Goal: Task Accomplishment & Management: Use online tool/utility

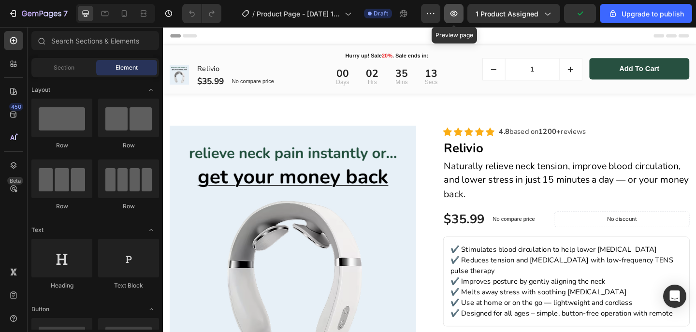
click at [454, 13] on icon "button" at bounding box center [454, 14] width 10 height 10
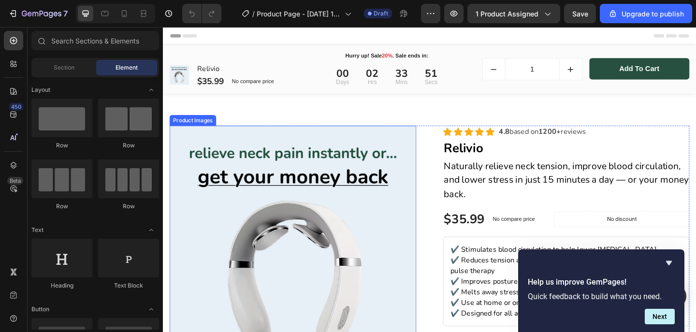
click at [204, 139] on img at bounding box center [304, 268] width 268 height 268
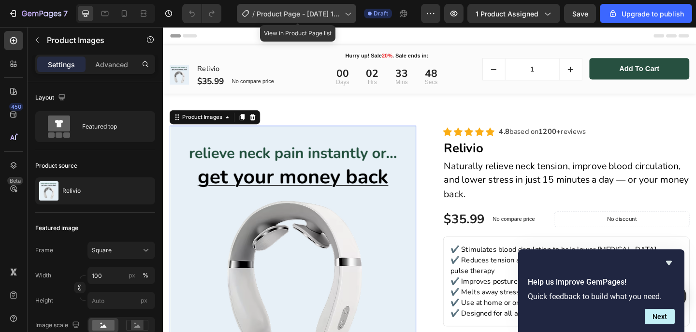
click at [306, 14] on span "Product Page - [DATE] 11:56:13" at bounding box center [299, 14] width 84 height 10
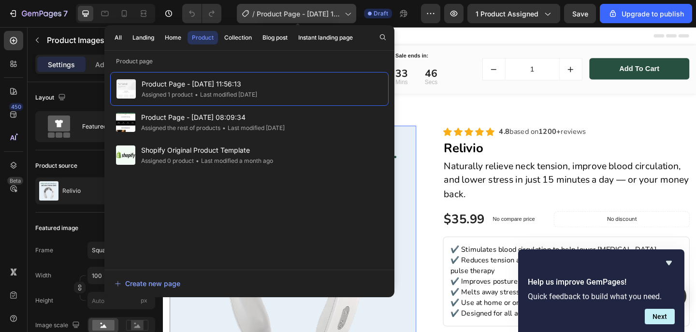
click at [305, 14] on span "Product Page - [DATE] 11:56:13" at bounding box center [299, 14] width 84 height 10
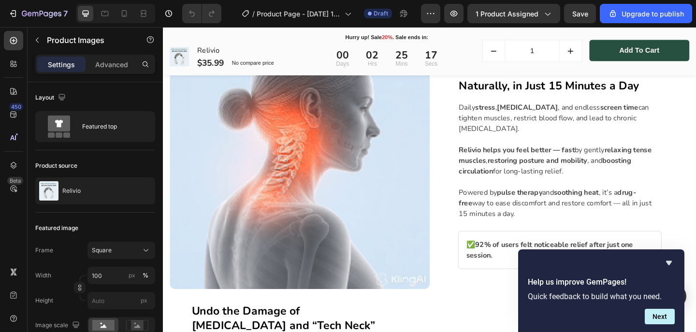
scroll to position [1255, 0]
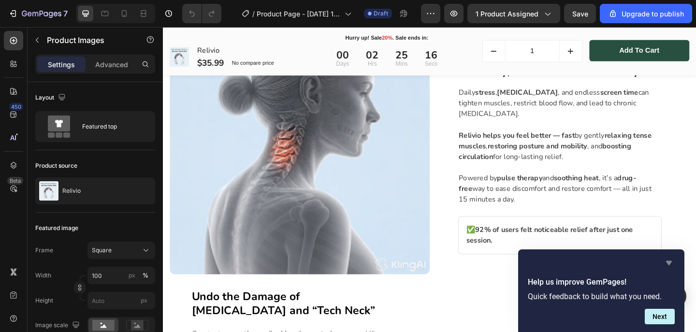
click at [672, 262] on icon "Hide survey" at bounding box center [669, 263] width 12 height 12
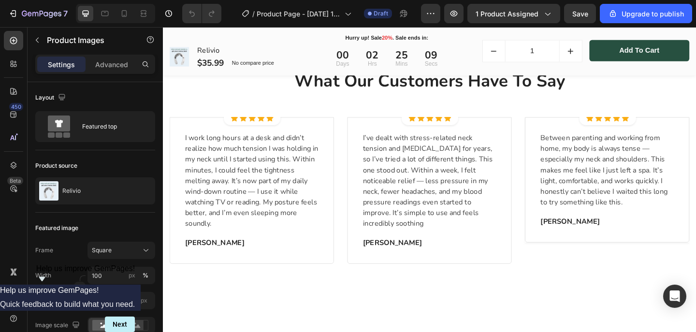
scroll to position [806, 0]
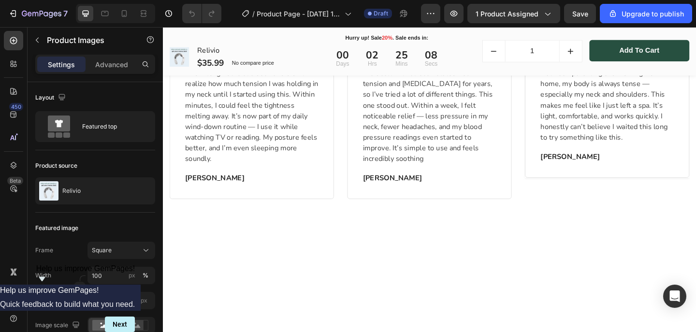
click at [310, 55] on img at bounding box center [259, 55] width 179 height 0
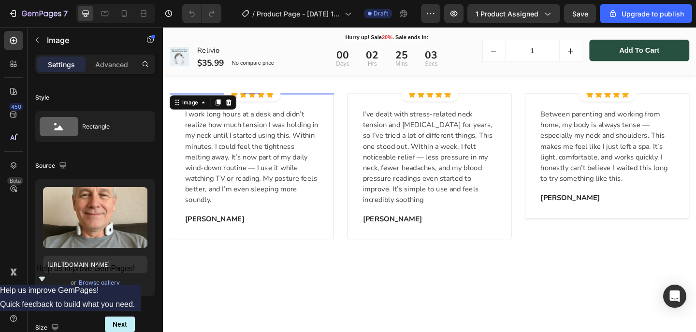
scroll to position [768, 0]
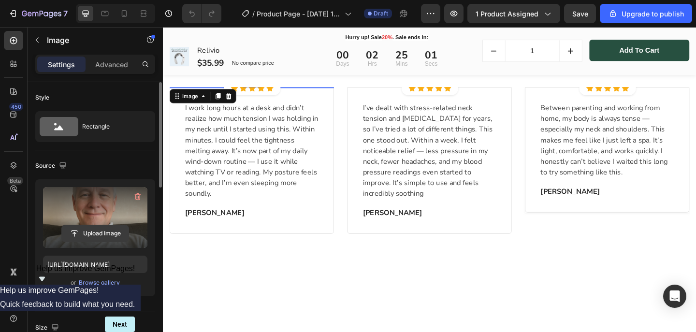
click at [117, 233] on input "file" at bounding box center [95, 233] width 67 height 16
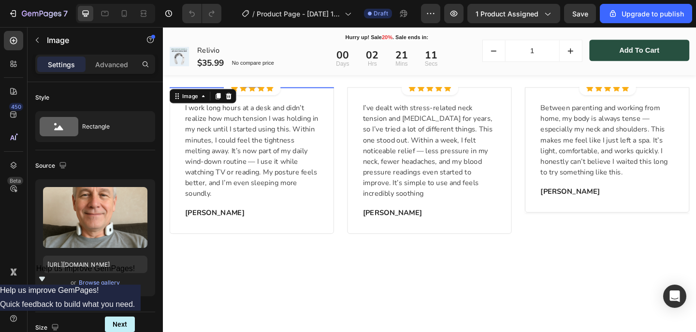
click at [210, 93] on img at bounding box center [259, 93] width 179 height 0
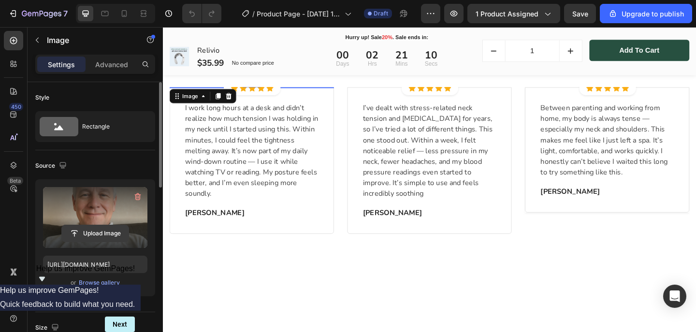
click at [114, 228] on input "file" at bounding box center [95, 233] width 67 height 16
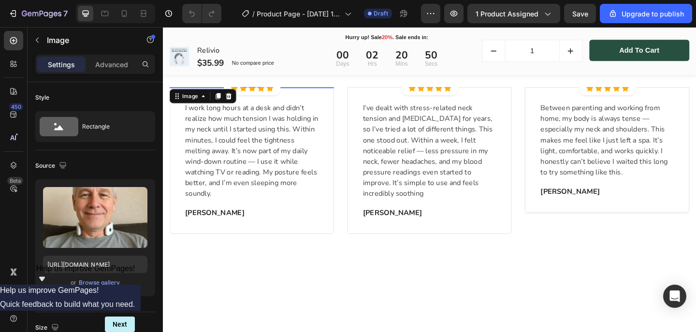
type input "C:\fakepath\A4a85969143134688be15b0bfb2a10a61m.jpg_.webp.avif"
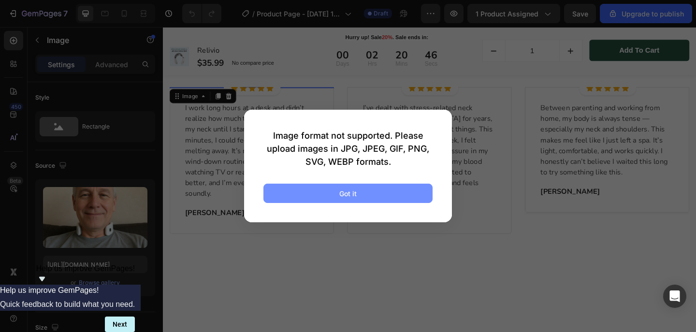
click at [409, 192] on button "Got it" at bounding box center [347, 193] width 169 height 19
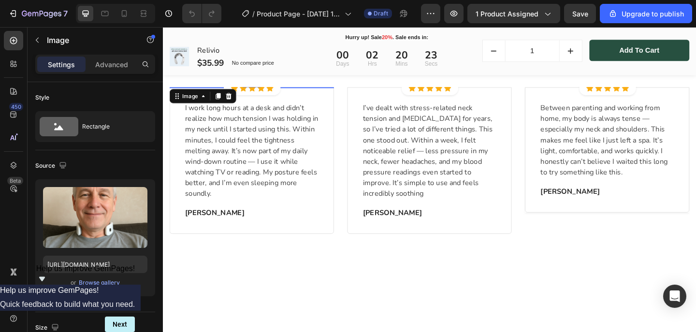
click at [235, 93] on img at bounding box center [259, 93] width 179 height 0
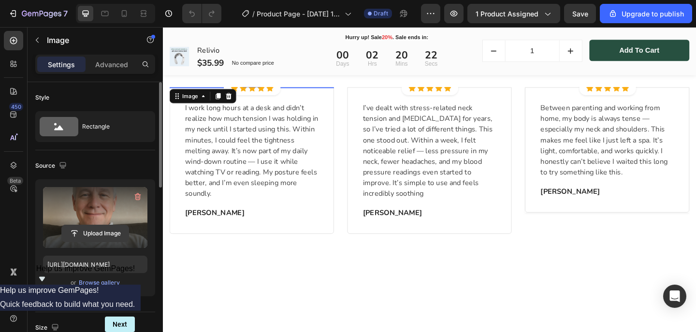
click at [108, 237] on input "file" at bounding box center [95, 233] width 67 height 16
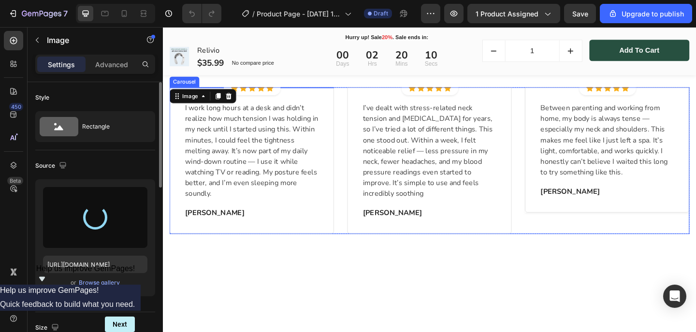
type input "[URL][DOMAIN_NAME]"
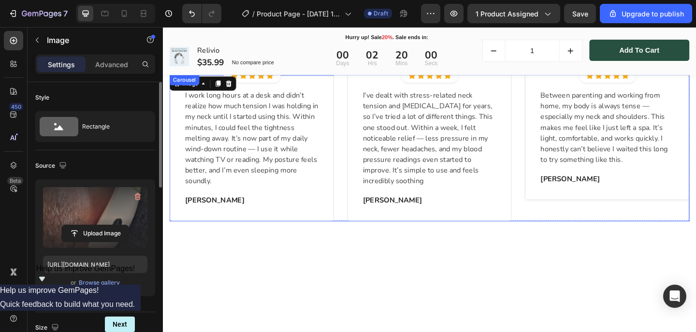
scroll to position [780, 0]
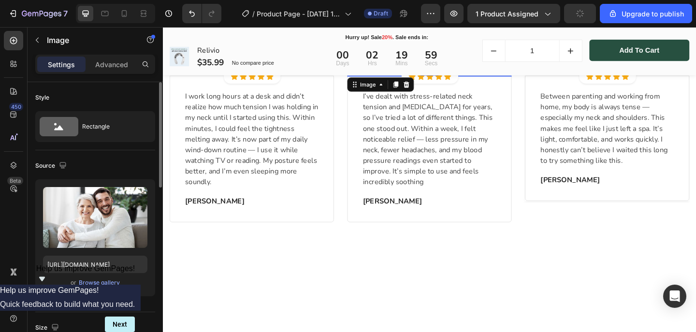
click at [440, 80] on img at bounding box center [452, 80] width 179 height 0
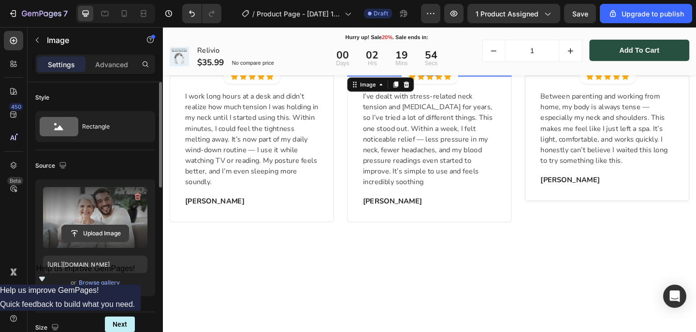
click at [98, 227] on input "file" at bounding box center [95, 233] width 67 height 16
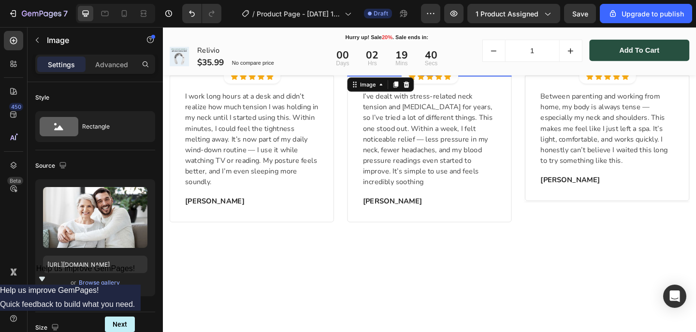
type input "C:\fakepath\S16e37bf3be8745679f0c52cc23655302F.jpg_.webp.avif"
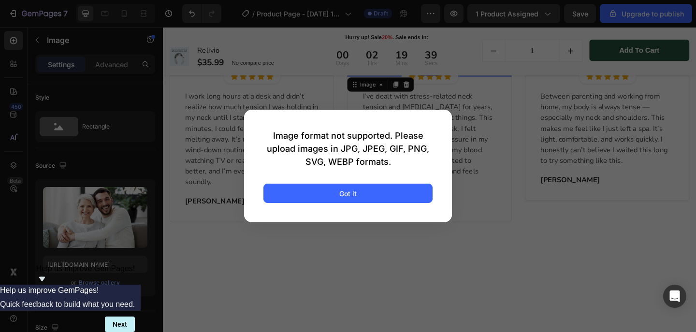
click at [407, 211] on div "Image format not supported. Please upload images in JPG, JPEG, GIF, PNG, SVG, W…" at bounding box center [348, 166] width 208 height 113
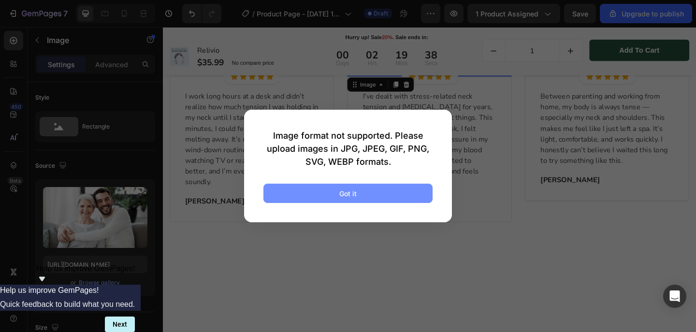
click at [394, 187] on button "Got it" at bounding box center [347, 193] width 169 height 19
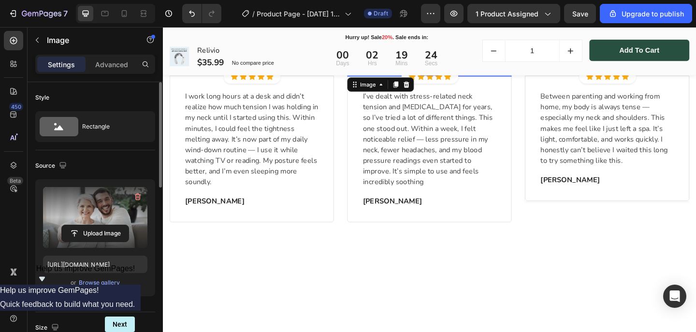
click at [85, 221] on label at bounding box center [95, 217] width 104 height 61
click at [85, 225] on input "file" at bounding box center [95, 233] width 67 height 16
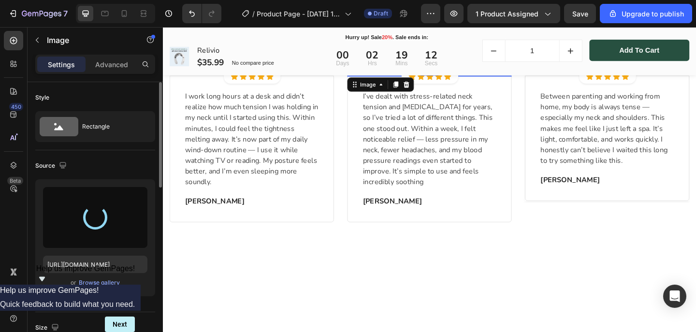
type input "[URL][DOMAIN_NAME]"
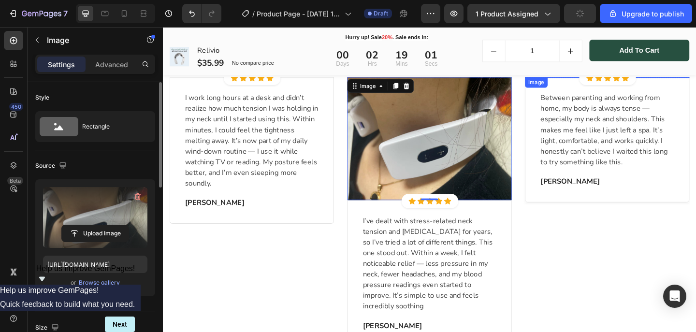
scroll to position [776, 0]
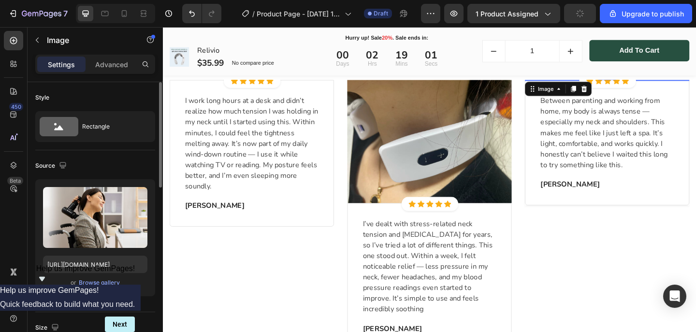
click at [613, 85] on img at bounding box center [646, 85] width 179 height 0
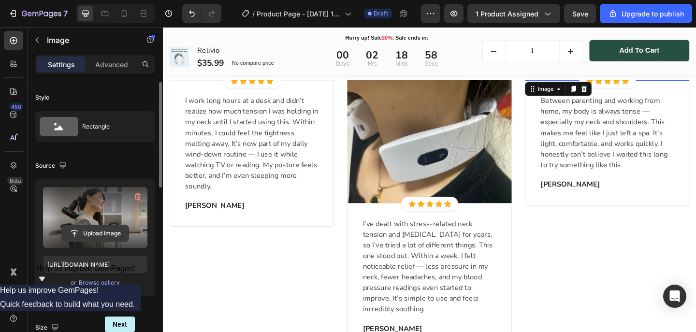
click at [103, 231] on input "file" at bounding box center [95, 233] width 67 height 16
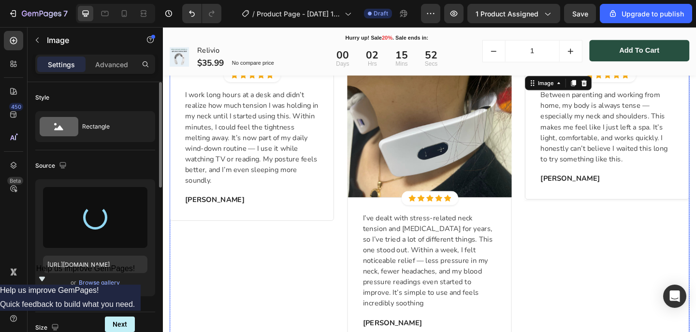
scroll to position [789, 0]
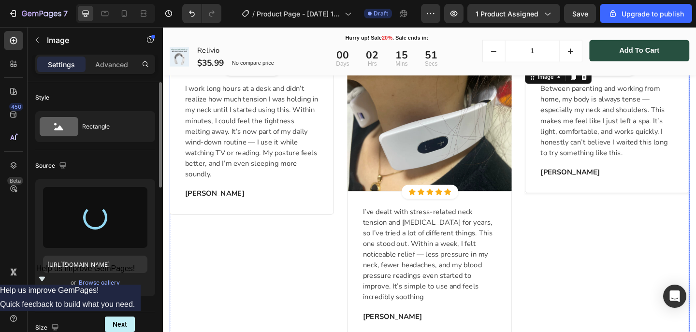
type input "[URL][DOMAIN_NAME]"
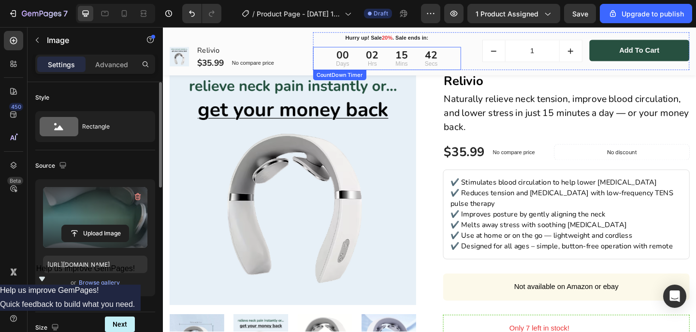
scroll to position [42, 0]
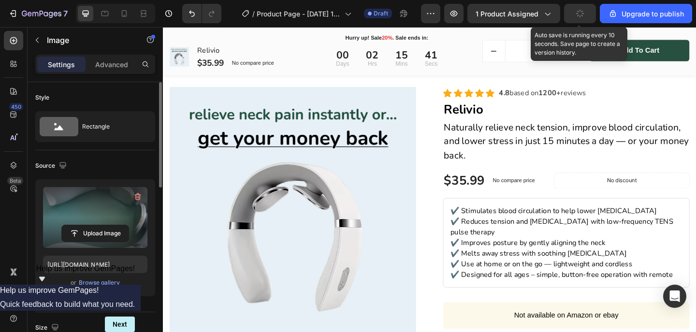
click at [580, 12] on icon "button" at bounding box center [579, 13] width 9 height 9
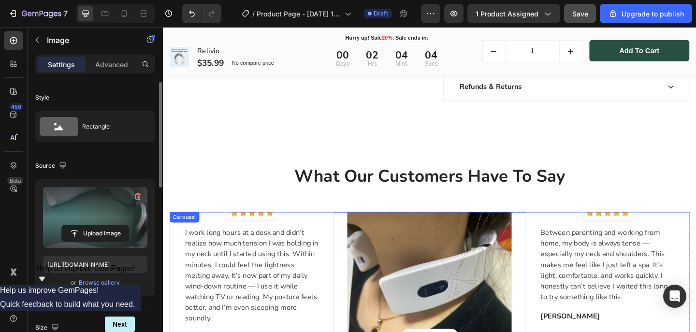
scroll to position [423, 0]
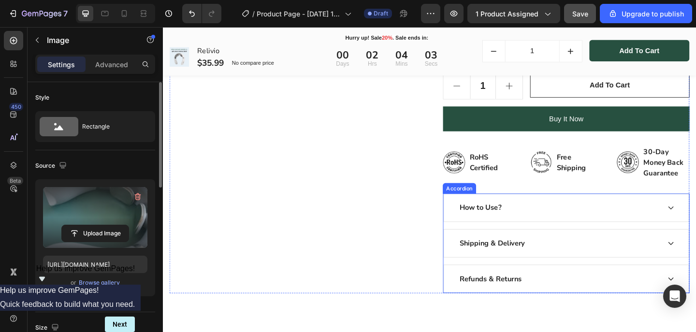
click at [547, 217] on div "How to Use?" at bounding box center [594, 223] width 220 height 14
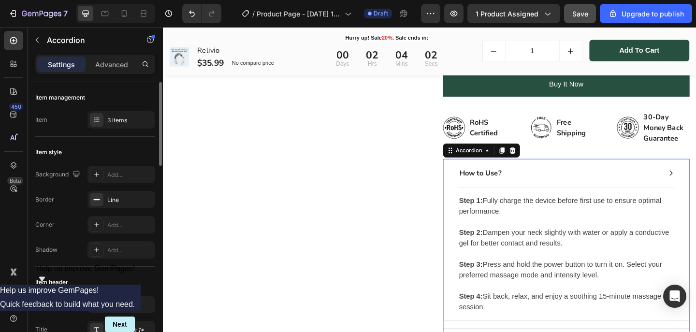
scroll to position [529, 0]
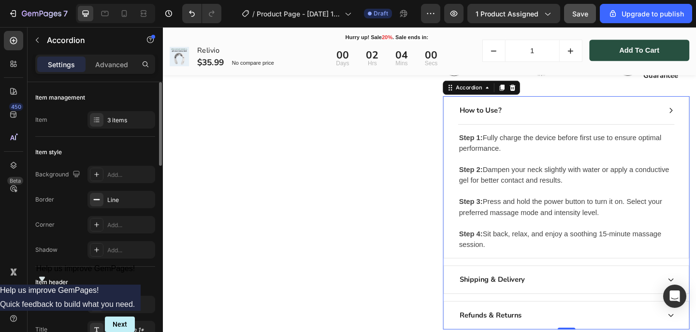
click at [554, 111] on div "How to Use?" at bounding box center [594, 118] width 220 height 14
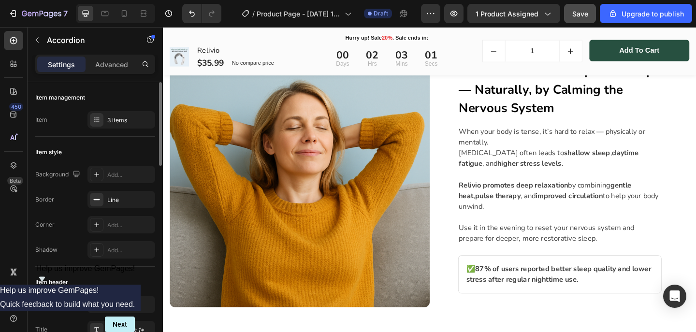
scroll to position [1836, 0]
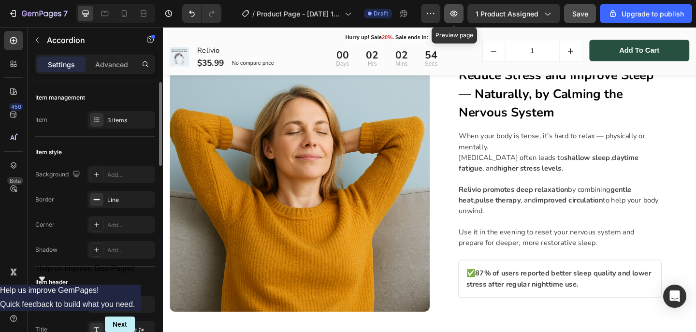
click at [461, 15] on button "button" at bounding box center [453, 13] width 19 height 19
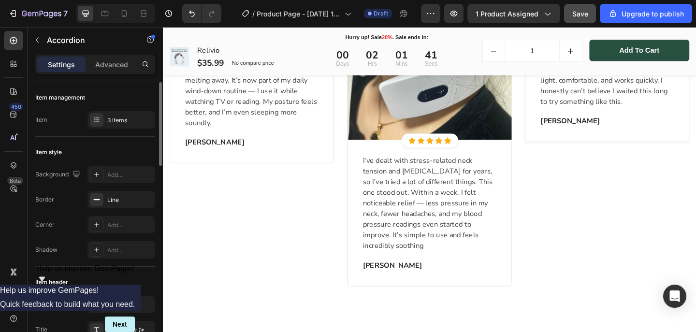
scroll to position [753, 0]
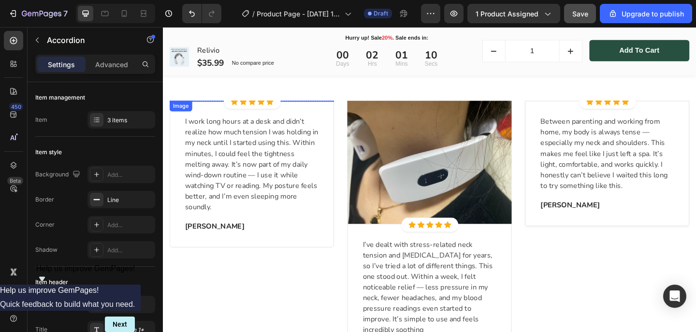
click at [238, 107] on img at bounding box center [259, 107] width 179 height 0
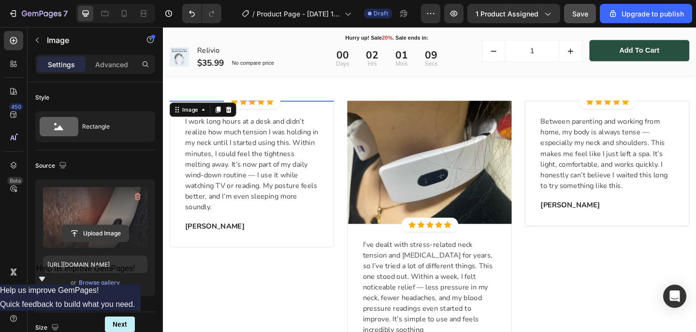
click at [91, 231] on input "file" at bounding box center [95, 233] width 67 height 16
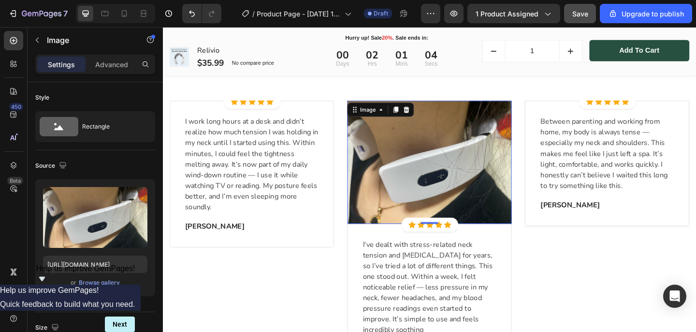
click at [464, 191] on img at bounding box center [452, 174] width 179 height 134
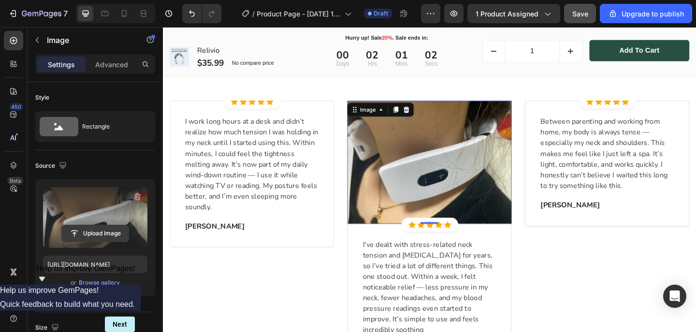
click at [94, 230] on input "file" at bounding box center [95, 233] width 67 height 16
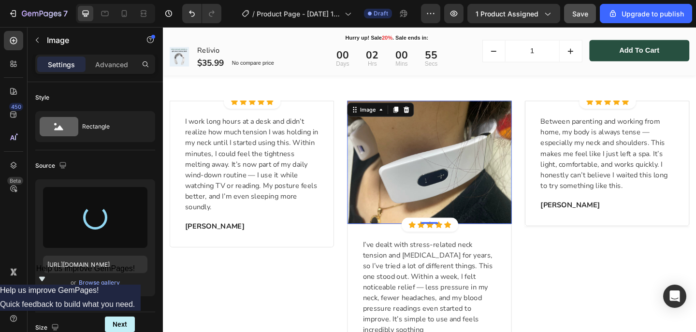
type input "[URL][DOMAIN_NAME]"
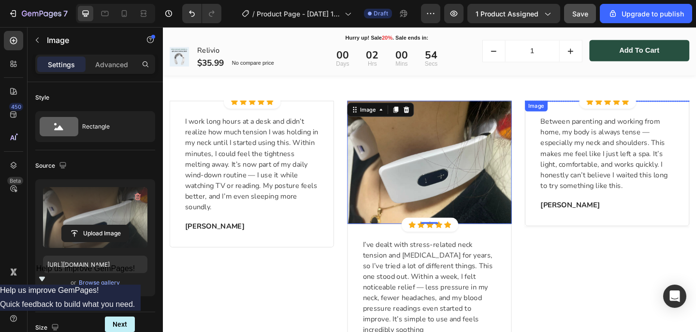
click at [625, 107] on img at bounding box center [646, 107] width 179 height 0
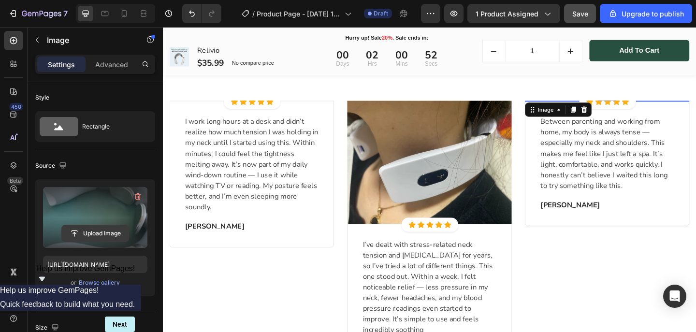
click at [94, 241] on input "file" at bounding box center [95, 233] width 67 height 16
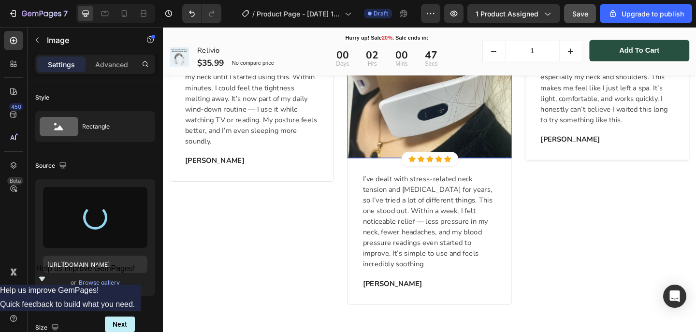
scroll to position [827, 0]
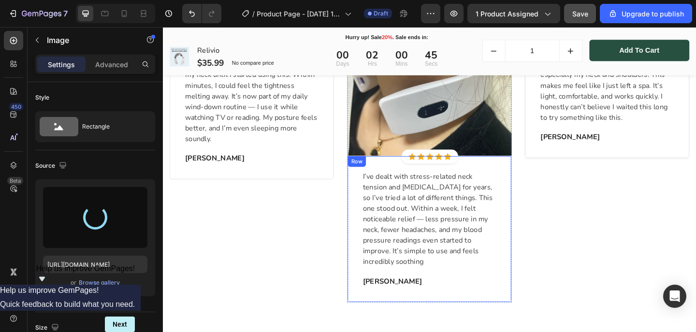
type input "[URL][DOMAIN_NAME]"
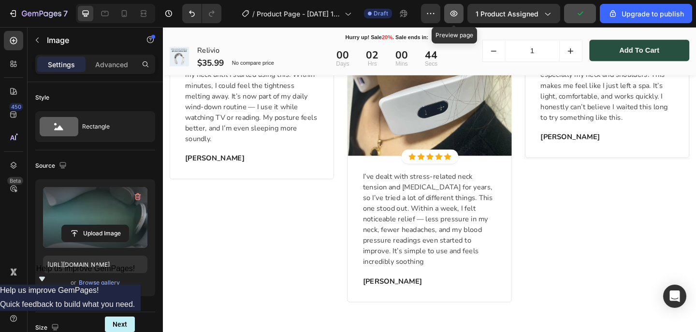
click at [455, 14] on icon "button" at bounding box center [453, 13] width 3 height 3
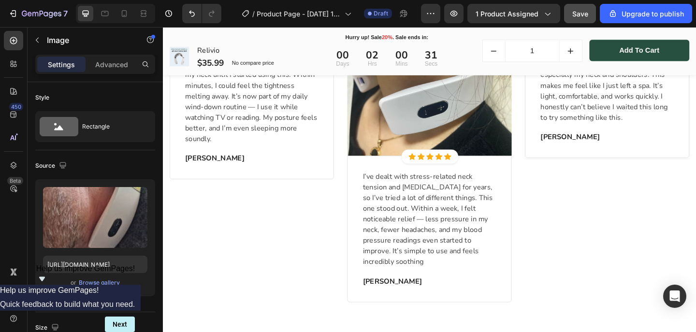
click at [256, 33] on img at bounding box center [259, 33] width 179 height 0
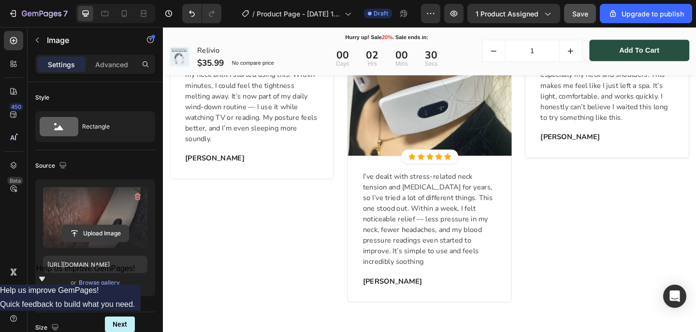
click at [100, 229] on input "file" at bounding box center [95, 233] width 67 height 16
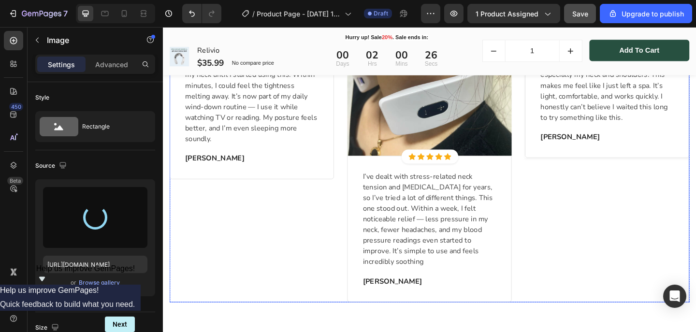
type input "[URL][DOMAIN_NAME]"
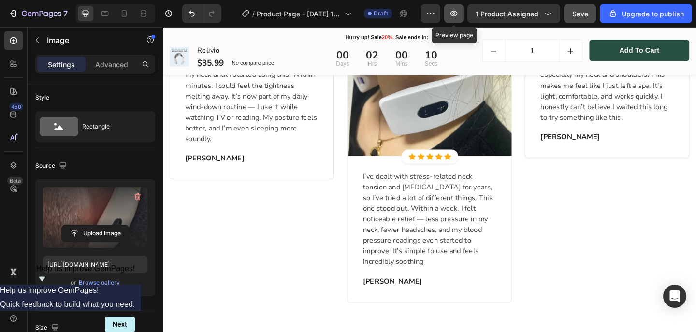
click at [457, 15] on icon "button" at bounding box center [453, 14] width 7 height 6
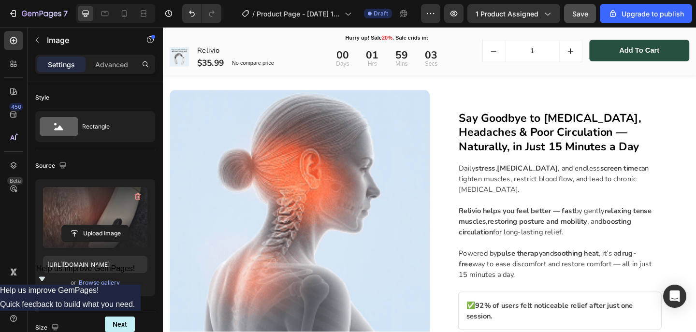
scroll to position [1244, 0]
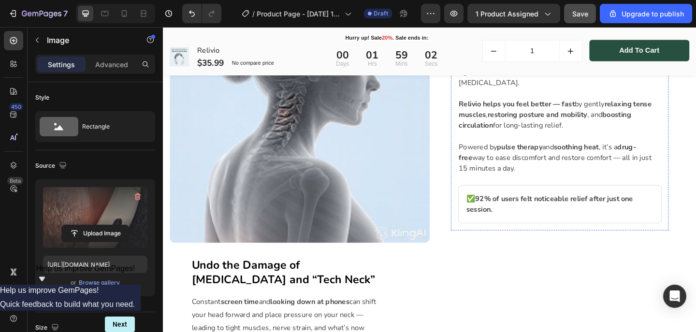
click at [537, 49] on strong "Say Goodbye to [MEDICAL_DATA], Headaches & Poor Circulation — Naturally, in Jus…" at bounding box center [584, 25] width 198 height 48
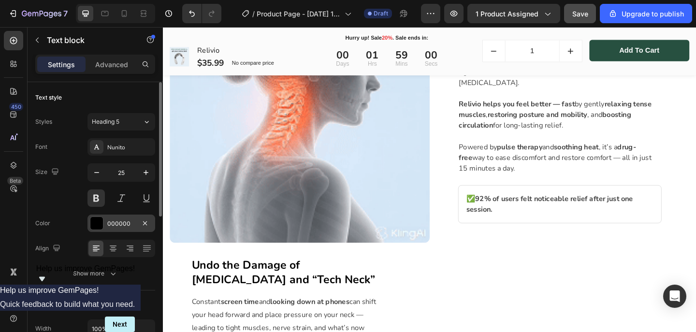
click at [118, 226] on div "000000" at bounding box center [121, 223] width 28 height 9
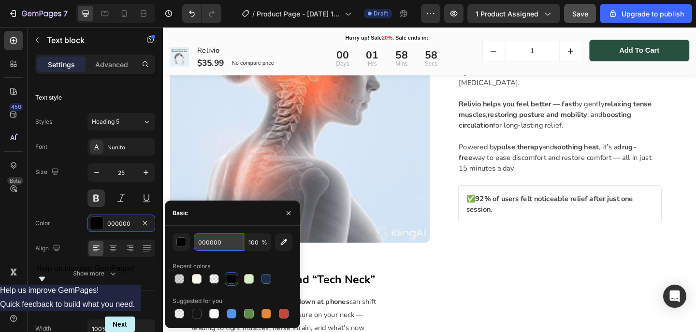
click at [205, 243] on input "000000" at bounding box center [219, 241] width 50 height 17
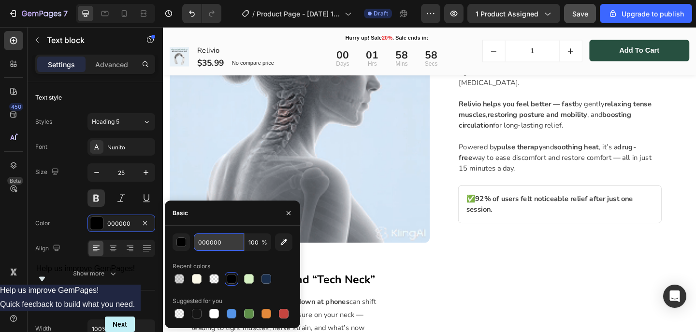
click at [205, 243] on input "000000" at bounding box center [219, 241] width 50 height 17
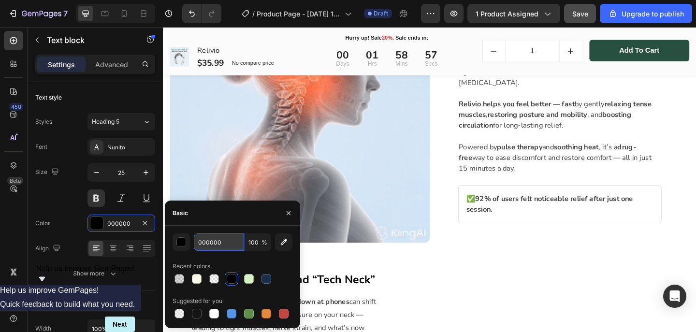
click at [205, 243] on input "000000" at bounding box center [219, 241] width 50 height 17
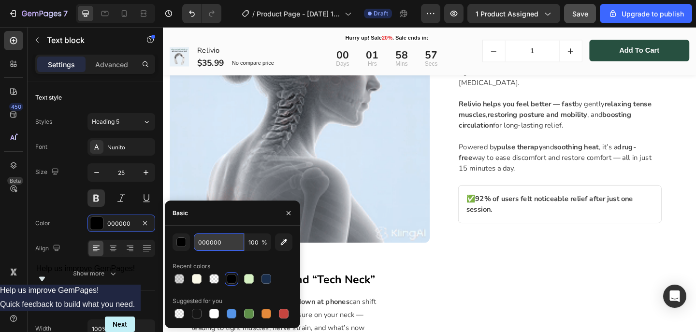
click at [205, 243] on input "000000" at bounding box center [219, 241] width 50 height 17
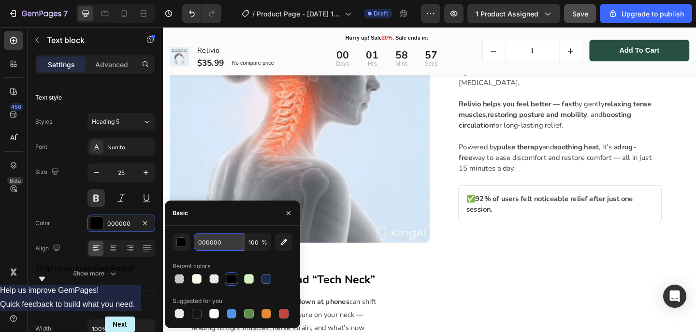
click at [205, 243] on input "000000" at bounding box center [219, 241] width 50 height 17
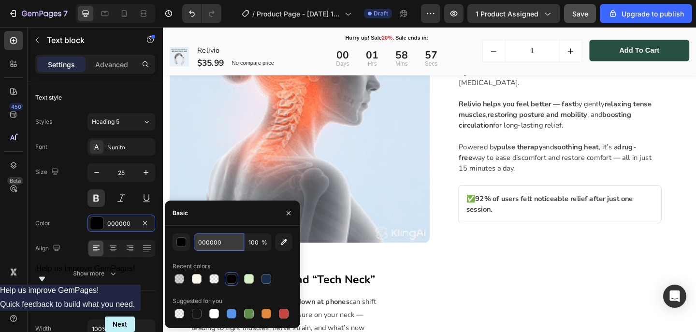
paste input "27504"
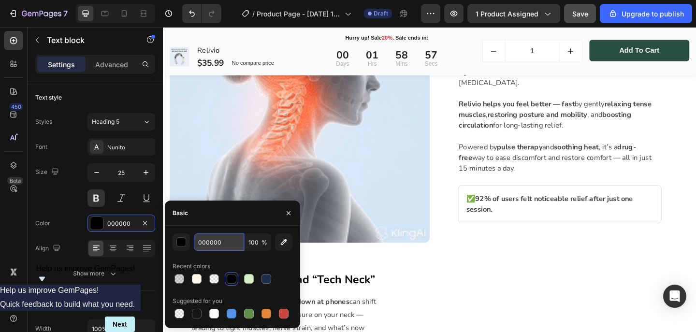
type input "275040"
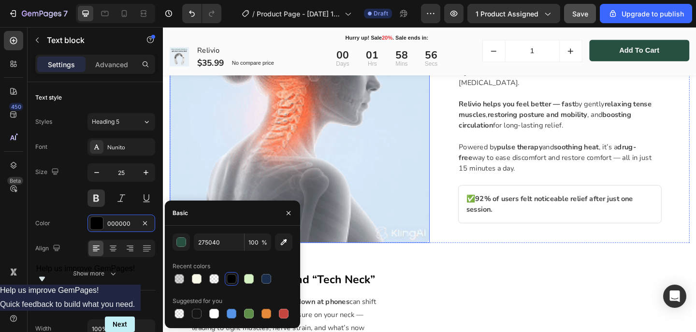
click at [454, 172] on div "Say Goodbye to [MEDICAL_DATA], Headaches & Poor Circulation — Naturally, in Jus…" at bounding box center [594, 120] width 283 height 283
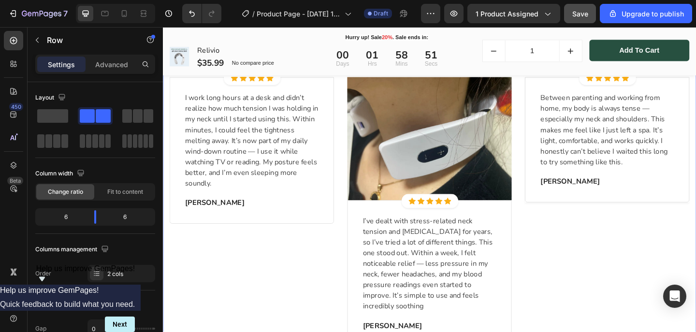
scroll to position [617, 0]
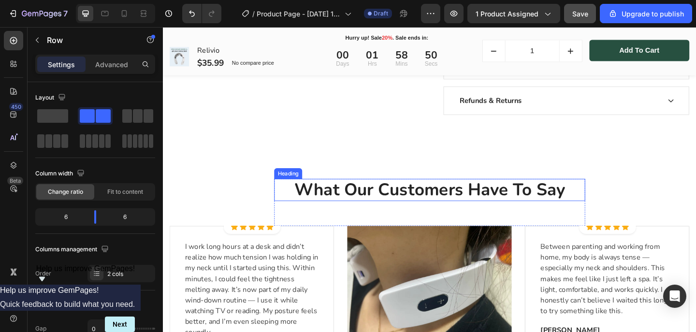
click at [469, 203] on h2 "What Our Customers Have To Say" at bounding box center [453, 204] width 338 height 24
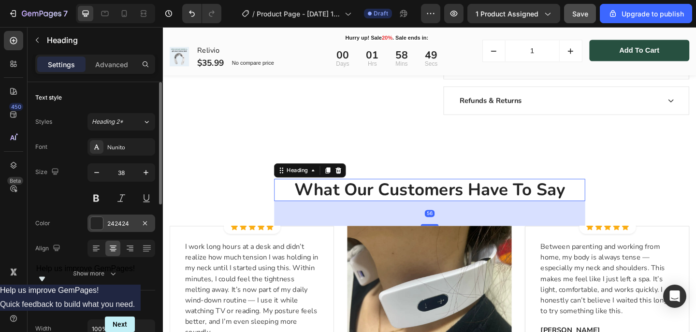
click at [123, 223] on div "242424" at bounding box center [121, 223] width 28 height 9
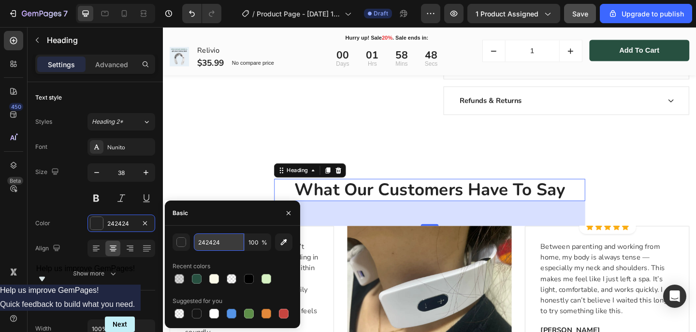
click at [222, 243] on input "242424" at bounding box center [219, 241] width 50 height 17
paste input "75040"
type input "275040"
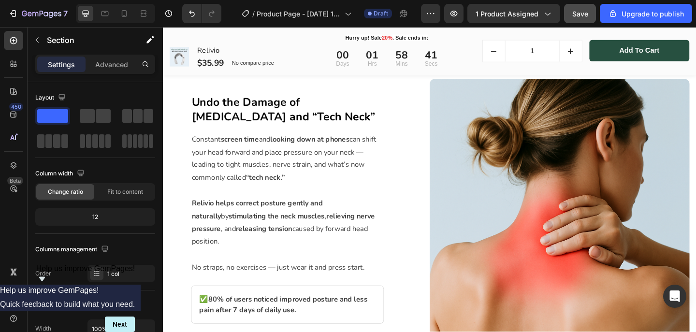
scroll to position [1552, 0]
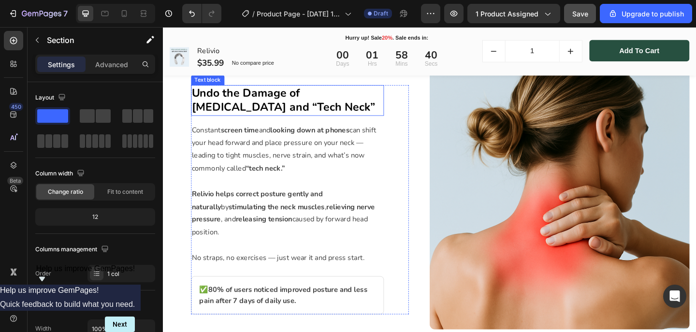
click at [326, 107] on strong "Undo the Damage of [MEDICAL_DATA] and “Tech Neck”" at bounding box center [294, 107] width 200 height 32
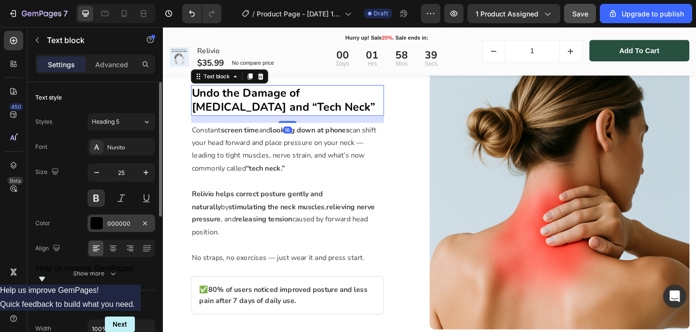
click at [121, 226] on div "000000" at bounding box center [121, 223] width 28 height 9
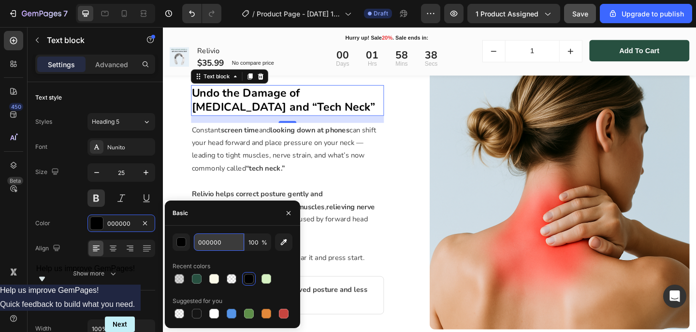
click at [208, 239] on input "000000" at bounding box center [219, 241] width 50 height 17
paste input "27504"
type input "275040"
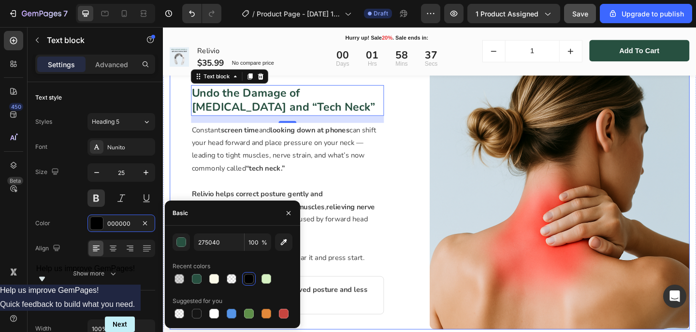
click at [440, 191] on div "Undo the Damage of [MEDICAL_DATA] and “Tech Neck” Text block 16 Constant screen…" at bounding box center [311, 214] width 283 height 283
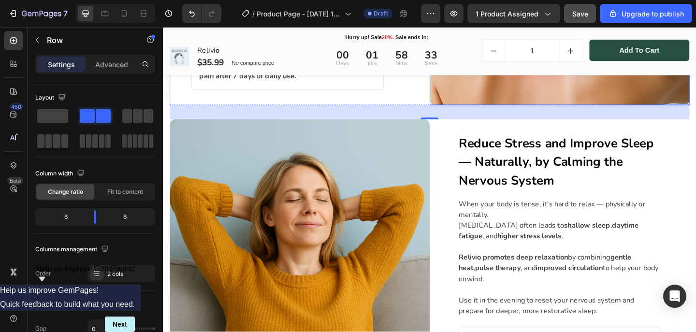
scroll to position [1817, 0]
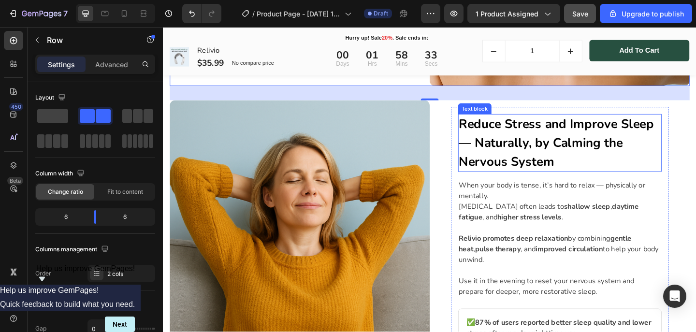
click at [558, 139] on strong "Reduce Stress and Improve Sleep — Naturally, by Calming the Nervous System" at bounding box center [591, 153] width 212 height 59
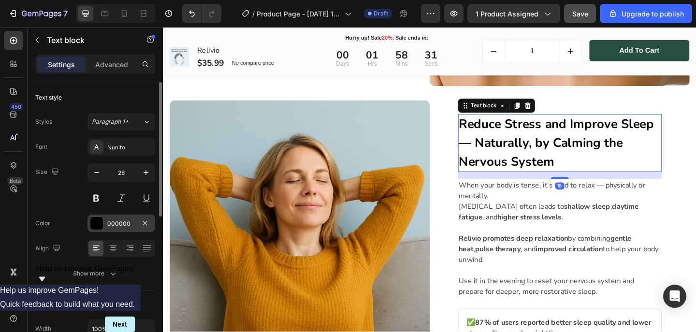
click at [117, 225] on div "000000" at bounding box center [121, 223] width 28 height 9
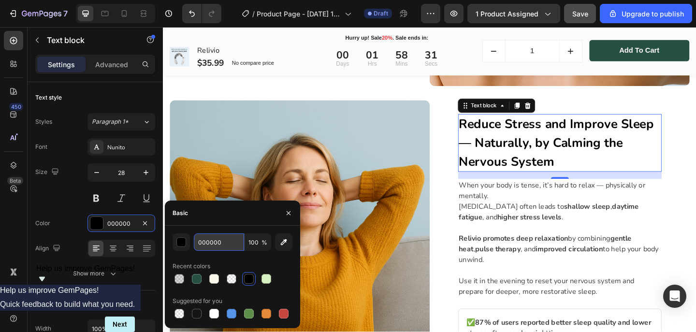
click at [217, 242] on input "000000" at bounding box center [219, 241] width 50 height 17
paste input "27504"
type input "2750400"
click at [384, 171] on img at bounding box center [311, 248] width 283 height 283
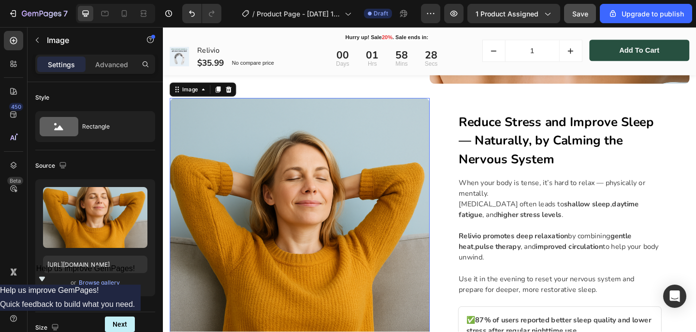
scroll to position [1821, 0]
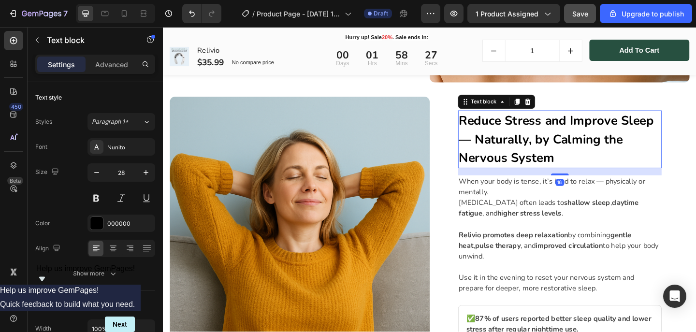
click at [522, 130] on strong "Reduce Stress and Improve Sleep — Naturally, by Calming the Nervous System" at bounding box center [591, 149] width 212 height 59
click at [122, 230] on div "000000" at bounding box center [121, 222] width 68 height 17
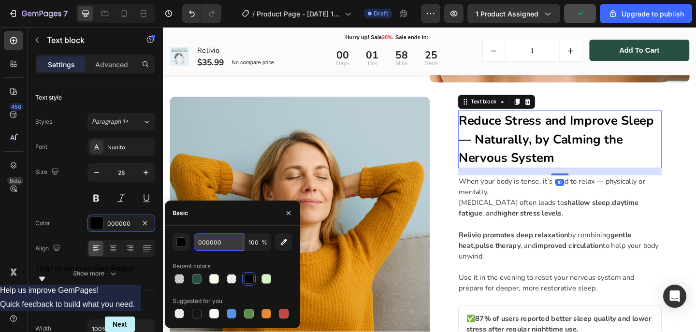
click at [217, 242] on input "000000" at bounding box center [219, 241] width 50 height 17
paste input "27504"
type input "275040"
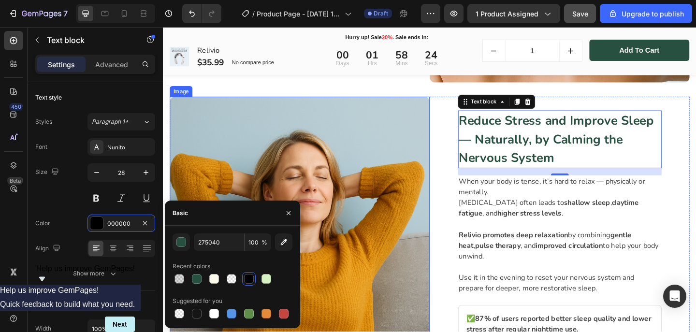
click at [412, 230] on img at bounding box center [311, 244] width 283 height 283
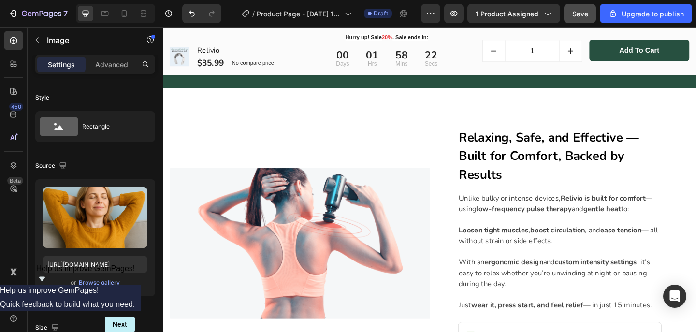
scroll to position [2324, 0]
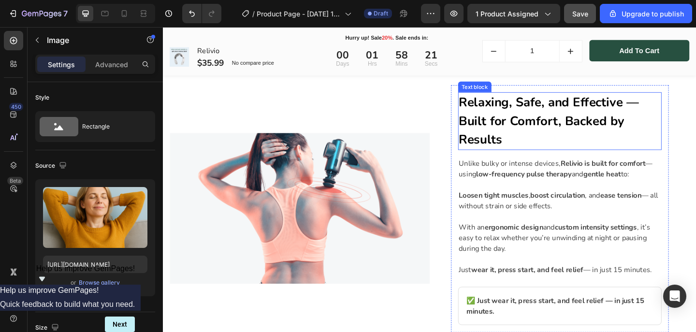
click at [526, 114] on strong "Relaxing, Safe, and Effective — Built for Comfort, Backed by Results" at bounding box center [583, 129] width 196 height 59
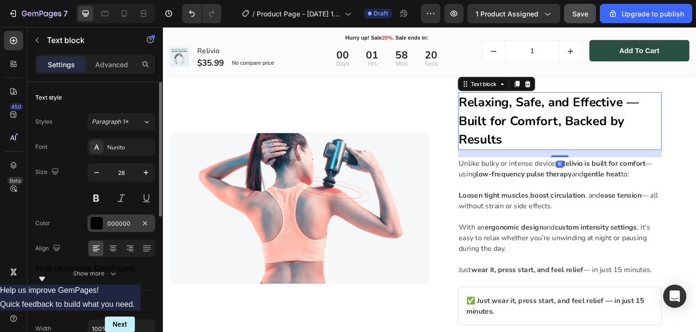
click at [128, 223] on div "000000" at bounding box center [121, 223] width 28 height 9
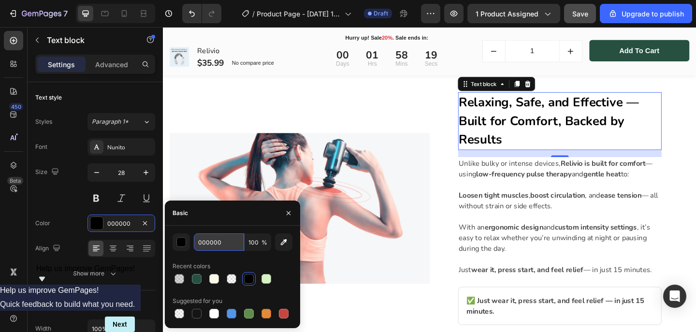
click at [201, 243] on input "000000" at bounding box center [219, 241] width 50 height 17
paste input "27504"
type input "275040"
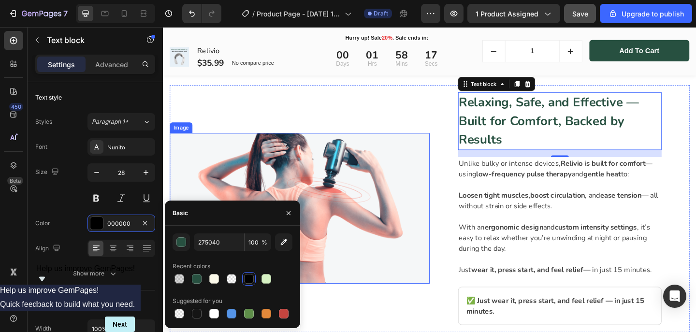
click at [454, 188] on div "Relaxing, Safe, and Effective — Built for Comfort, Backed by Results Text block…" at bounding box center [594, 224] width 283 height 269
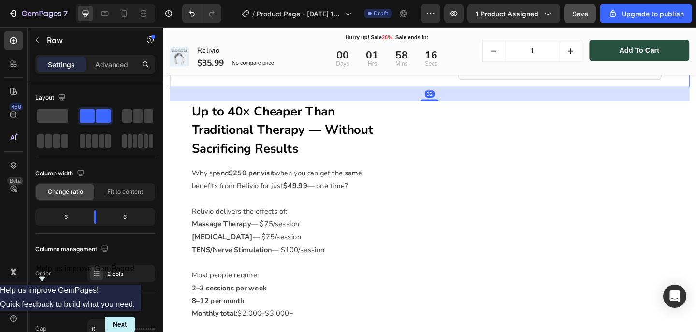
scroll to position [2591, 0]
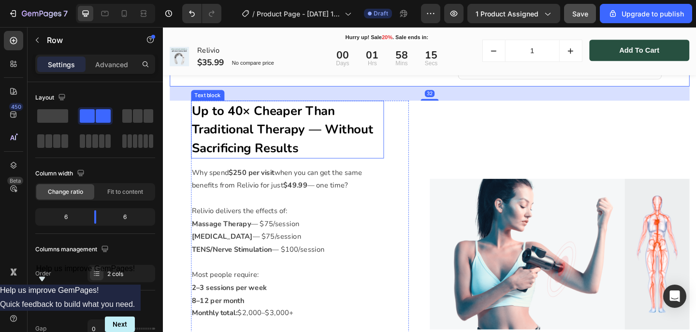
click at [279, 144] on strong "Up to 40× Cheaper Than Traditional Therapy — Without Sacrificing Results" at bounding box center [292, 138] width 197 height 59
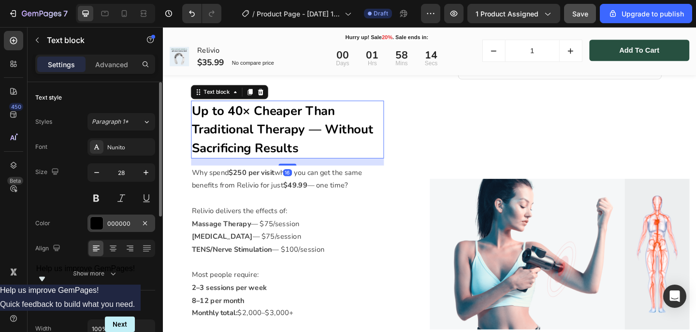
click at [115, 225] on div "000000" at bounding box center [121, 223] width 28 height 9
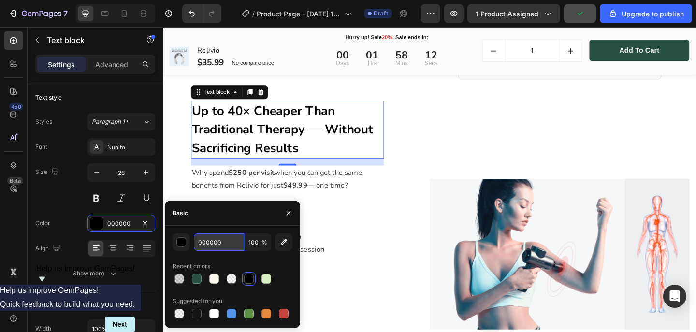
click at [208, 243] on input "000000" at bounding box center [219, 241] width 50 height 17
paste input "27504"
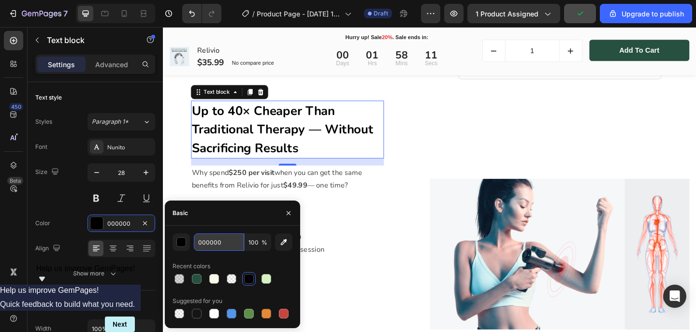
type input "275040"
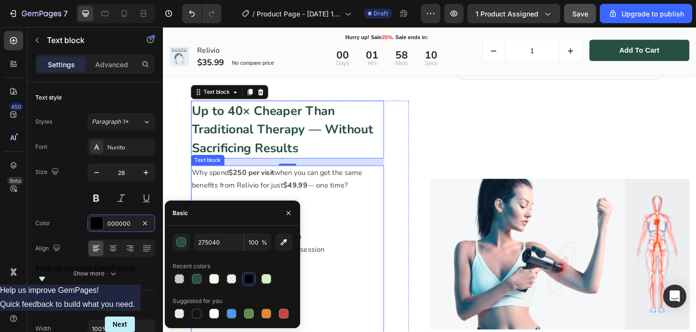
click at [437, 190] on div "Up to 40× Cheaper Than Traditional Therapy — Without Sacrificing Results Text b…" at bounding box center [311, 274] width 283 height 334
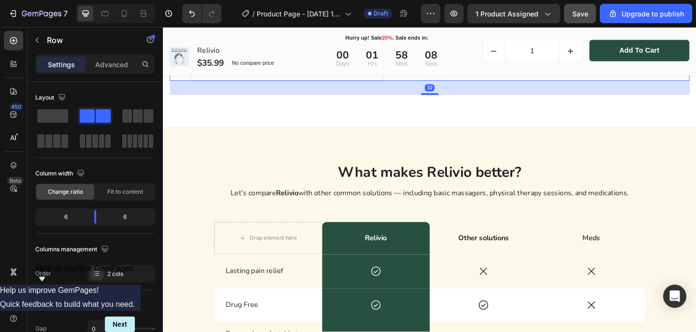
scroll to position [2999, 0]
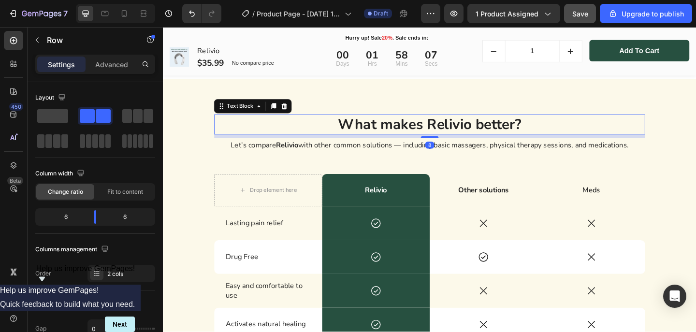
click at [444, 136] on strong "What makes Relivio better?" at bounding box center [453, 133] width 200 height 21
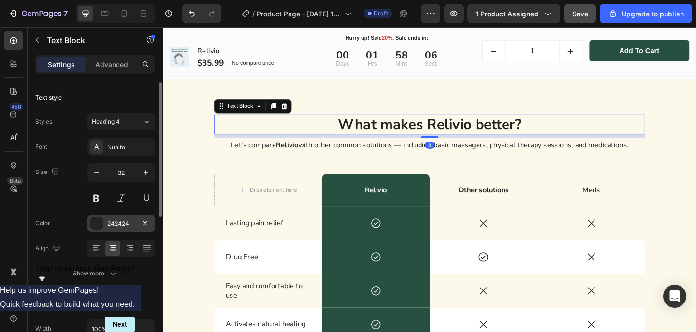
click at [125, 223] on div "242424" at bounding box center [121, 223] width 28 height 9
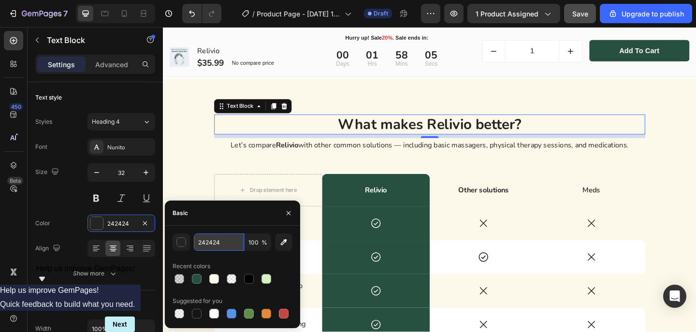
click at [217, 243] on input "242424" at bounding box center [219, 241] width 50 height 17
paste input "75040"
type input "2750404"
click at [398, 172] on div "What makes Relivio better? Text Block 8 Let’s compare Relivio with other common…" at bounding box center [452, 330] width 469 height 417
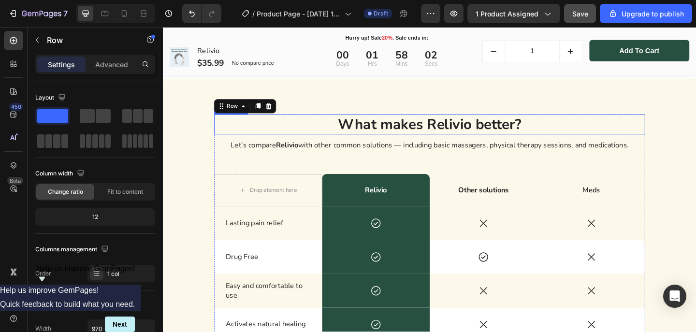
click at [413, 132] on strong "What makes Relivio better?" at bounding box center [453, 133] width 200 height 21
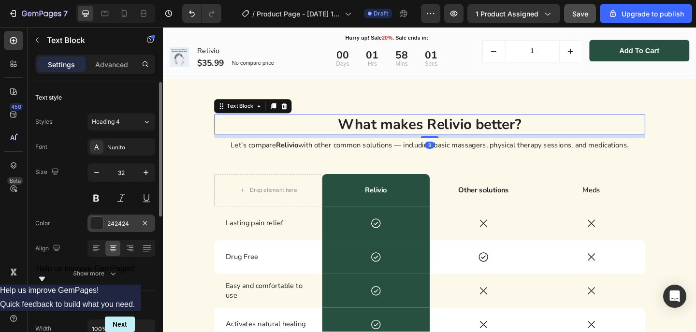
click at [129, 217] on div "242424" at bounding box center [121, 222] width 68 height 17
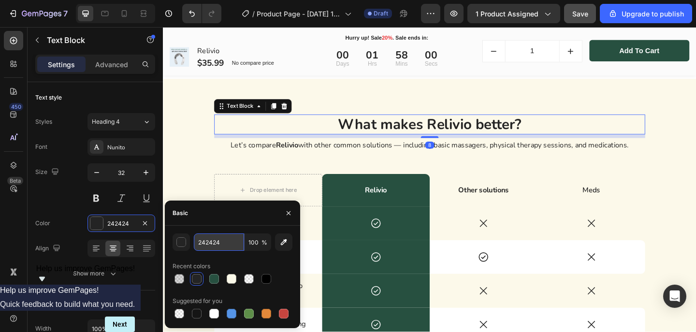
click at [205, 243] on input "242424" at bounding box center [219, 241] width 50 height 17
paste input "75040"
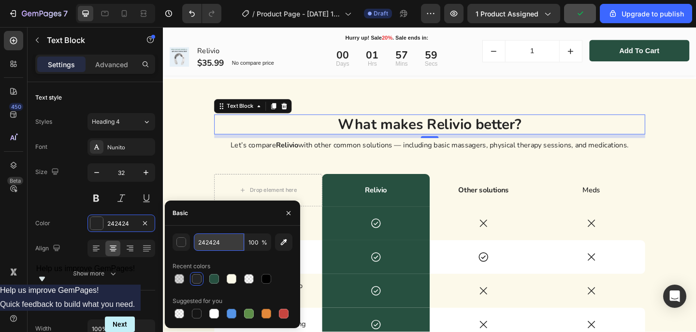
type input "275040"
click at [410, 175] on div "What makes Relivio better? Text Block 8 Let’s compare Relivio with other common…" at bounding box center [452, 330] width 469 height 417
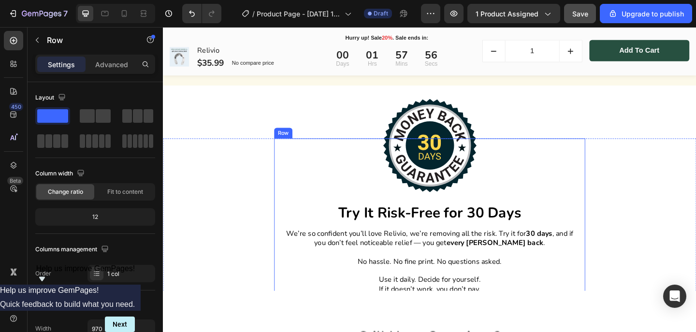
scroll to position [3479, 0]
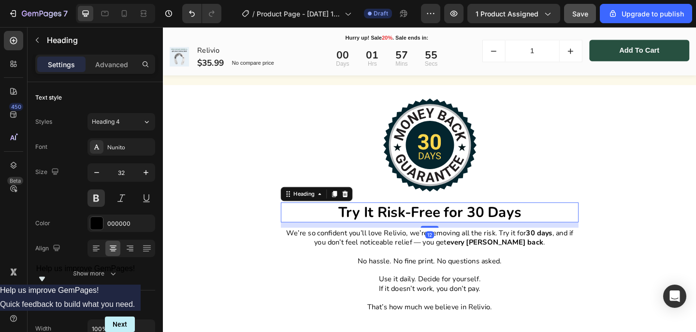
click at [437, 233] on h2 "Try It Risk-Free for 30 Days" at bounding box center [453, 229] width 324 height 22
click at [112, 221] on div "000000" at bounding box center [121, 223] width 28 height 9
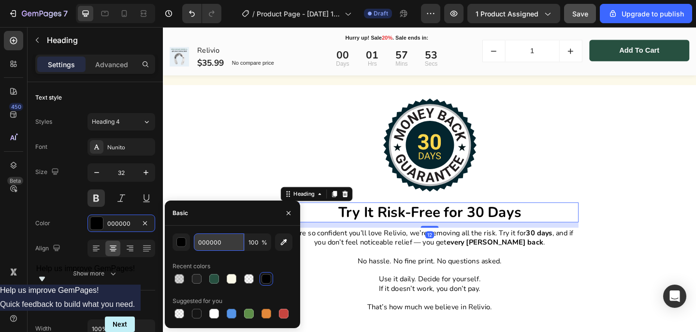
click at [210, 240] on input "000000" at bounding box center [219, 241] width 50 height 17
paste input "27504"
type input "275040"
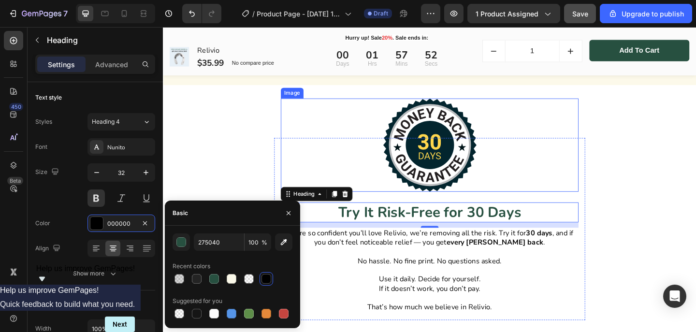
click at [369, 159] on div at bounding box center [453, 155] width 324 height 101
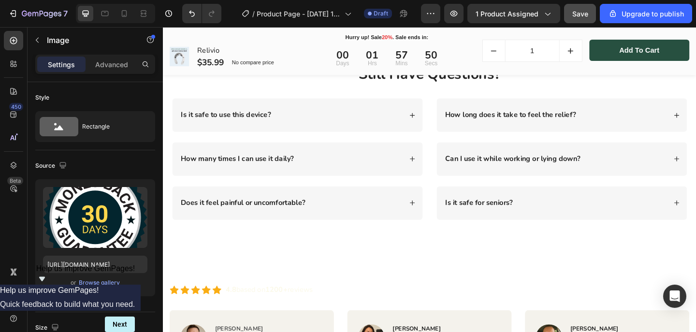
scroll to position [3836, 0]
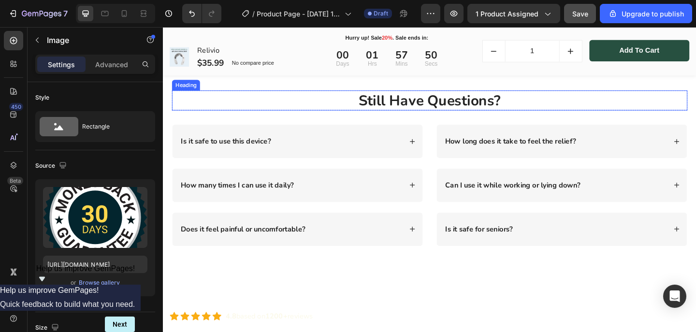
click at [451, 107] on h2 "Still Have Questions?" at bounding box center [452, 107] width 560 height 22
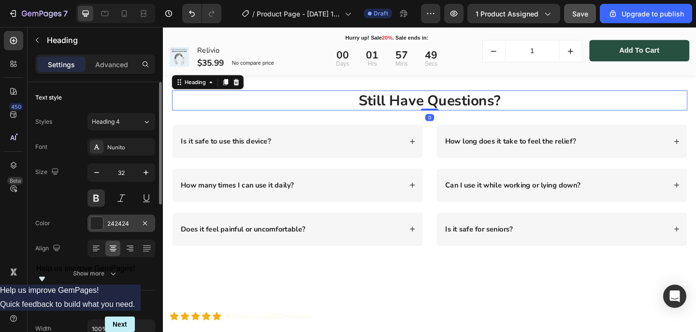
click at [123, 219] on div "242424" at bounding box center [121, 223] width 28 height 9
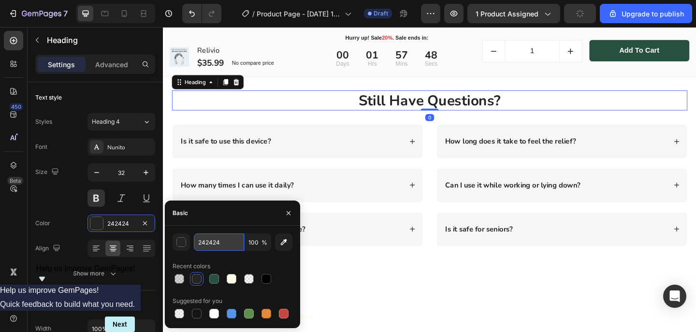
click at [212, 243] on input "242424" at bounding box center [219, 241] width 50 height 17
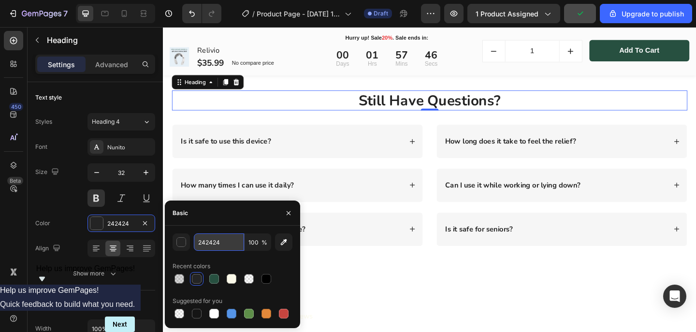
paste input "75040"
type input "275040"
click at [485, 204] on div "Can I use it while working or lying down?" at bounding box center [543, 199] width 150 height 13
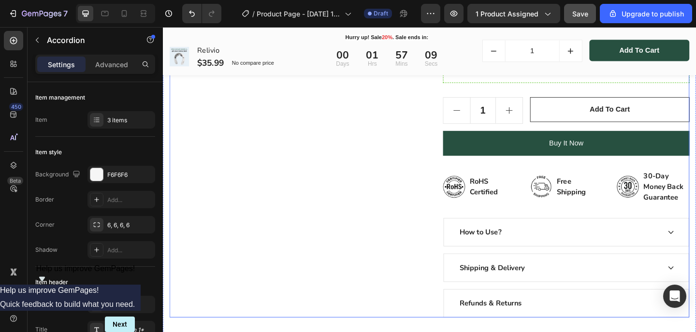
scroll to position [380, 0]
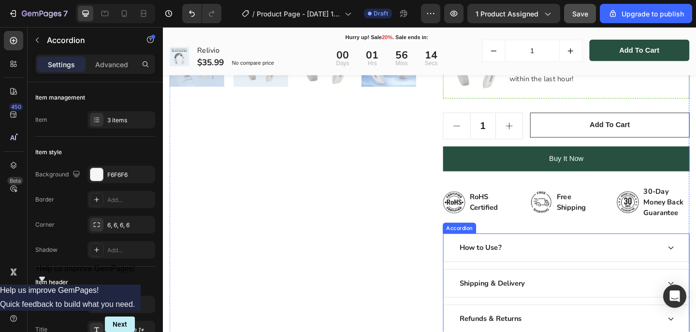
click at [506, 269] on p "How to Use?" at bounding box center [507, 267] width 45 height 12
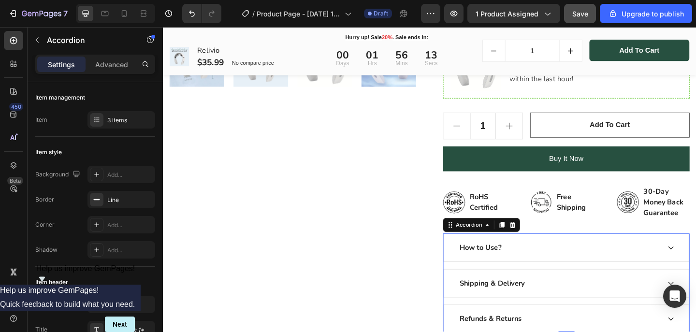
click at [585, 275] on div "How to Use?" at bounding box center [601, 267] width 266 height 30
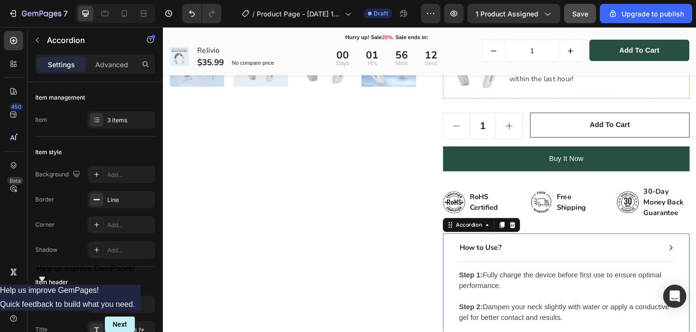
click at [585, 273] on div "How to Use?" at bounding box center [594, 267] width 220 height 14
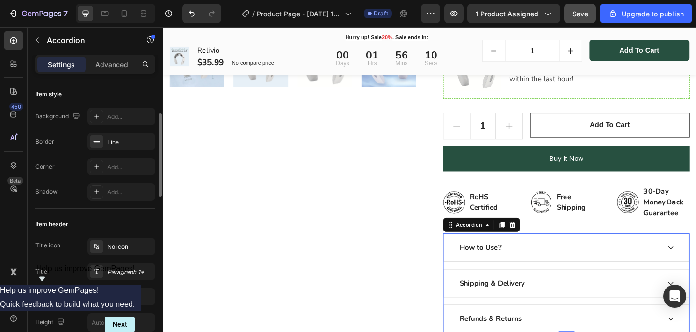
scroll to position [55, 0]
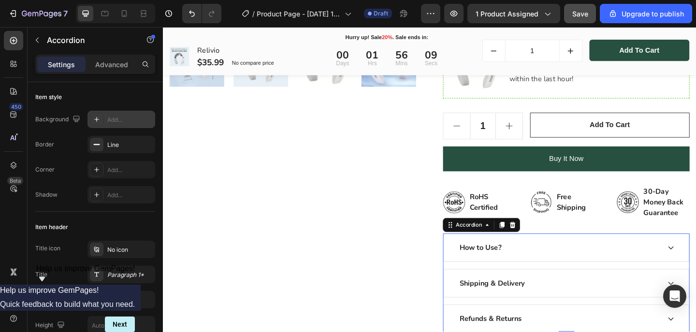
click at [115, 121] on div "Add..." at bounding box center [129, 119] width 45 height 9
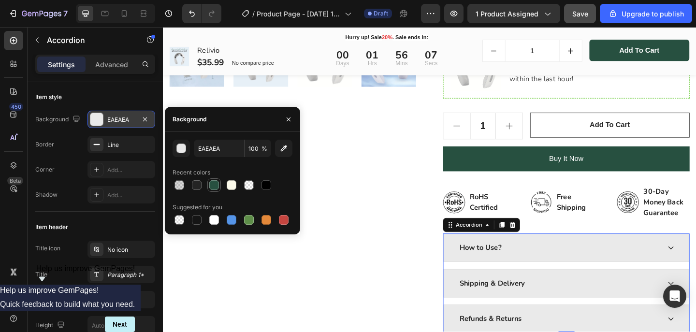
click at [214, 184] on div at bounding box center [214, 185] width 10 height 10
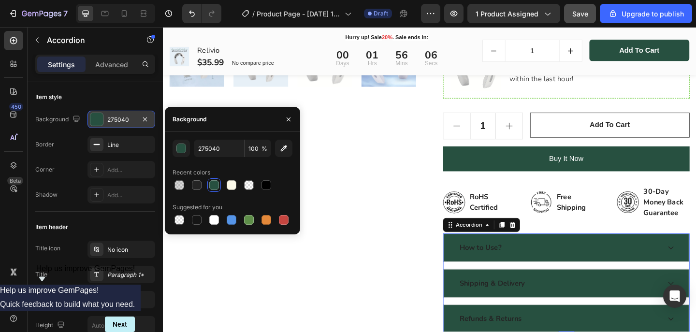
click at [214, 184] on div at bounding box center [214, 185] width 10 height 10
click at [182, 187] on div at bounding box center [179, 185] width 10 height 10
type input "000000"
type input "15"
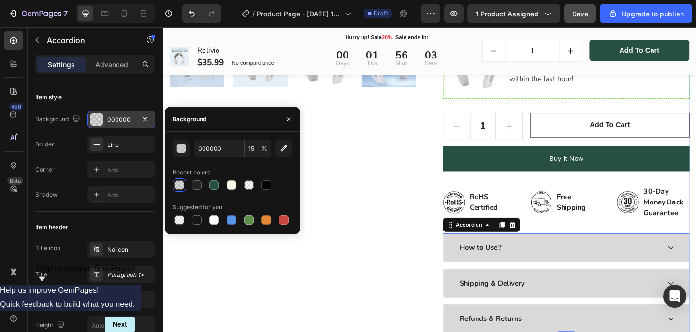
type input "275040"
type input "100"
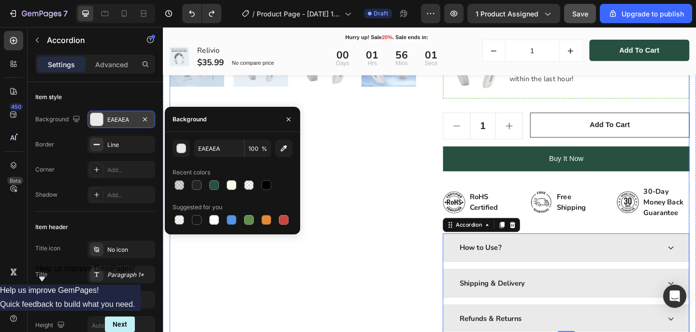
type input "000000"
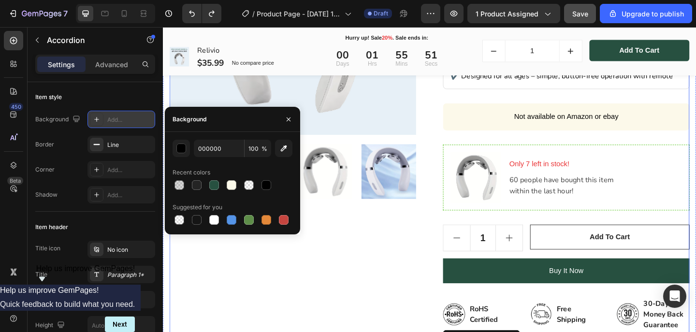
scroll to position [247, 0]
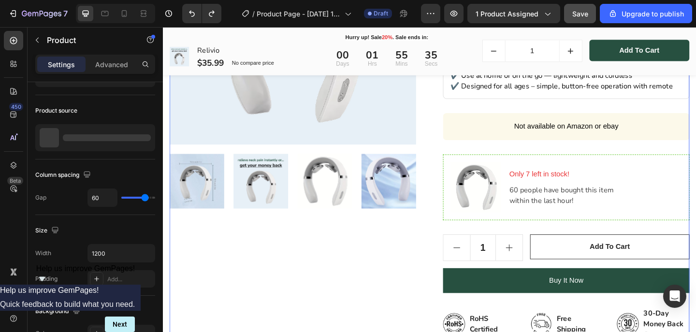
click at [446, 217] on div "Product Images Icon Icon Icon Icon Icon Icon List Hoz 4.8 based on 1200+ review…" at bounding box center [452, 189] width 565 height 605
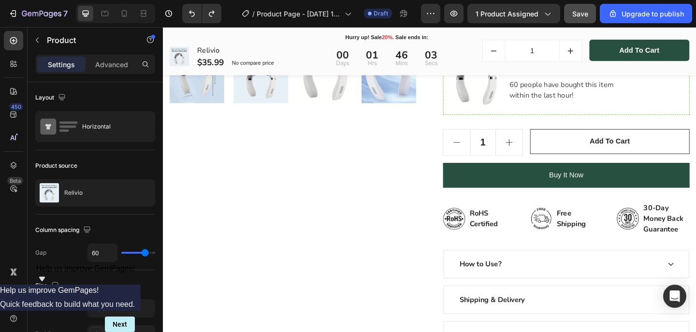
scroll to position [380, 0]
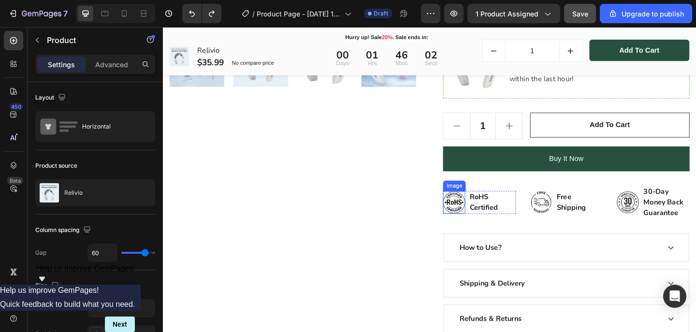
click at [476, 215] on img at bounding box center [479, 218] width 24 height 24
